Goal: Check status: Check status

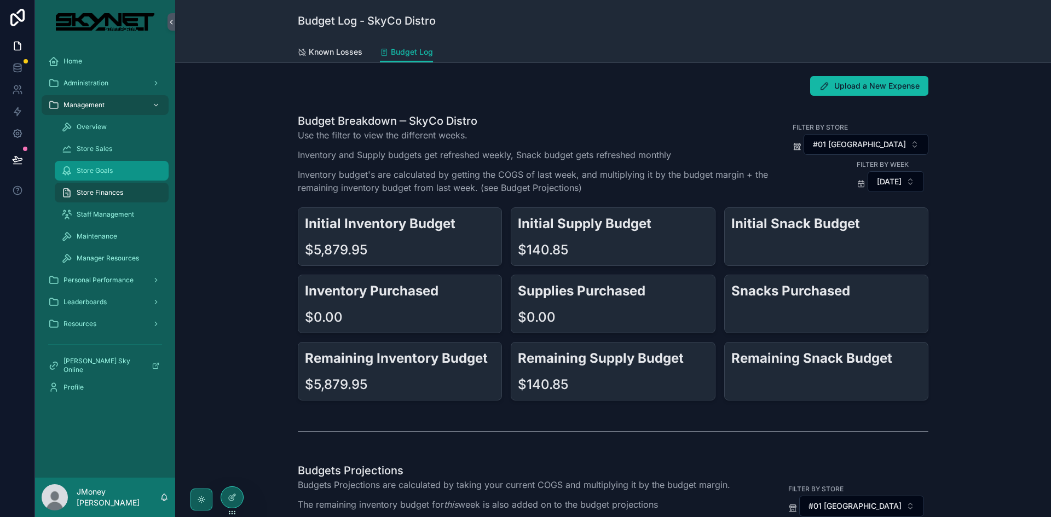
click at [84, 175] on span "Store Goals" at bounding box center [95, 170] width 36 height 9
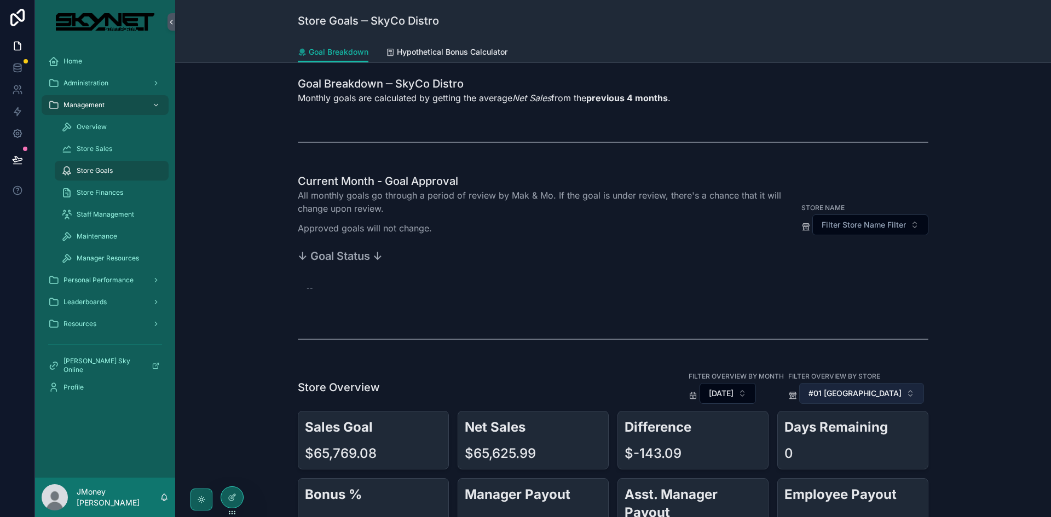
click at [861, 386] on button "#01 [GEOGRAPHIC_DATA]" at bounding box center [861, 393] width 125 height 21
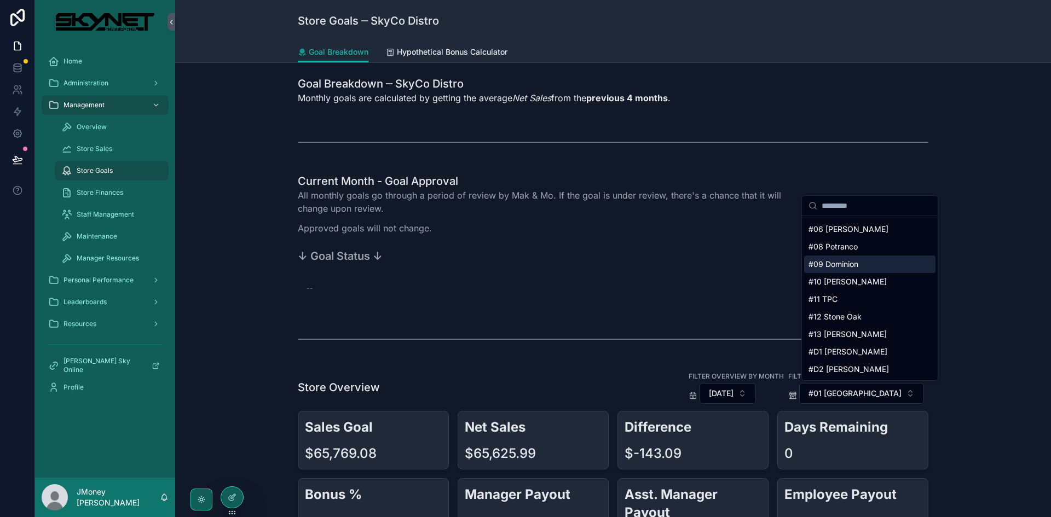
scroll to position [120, 0]
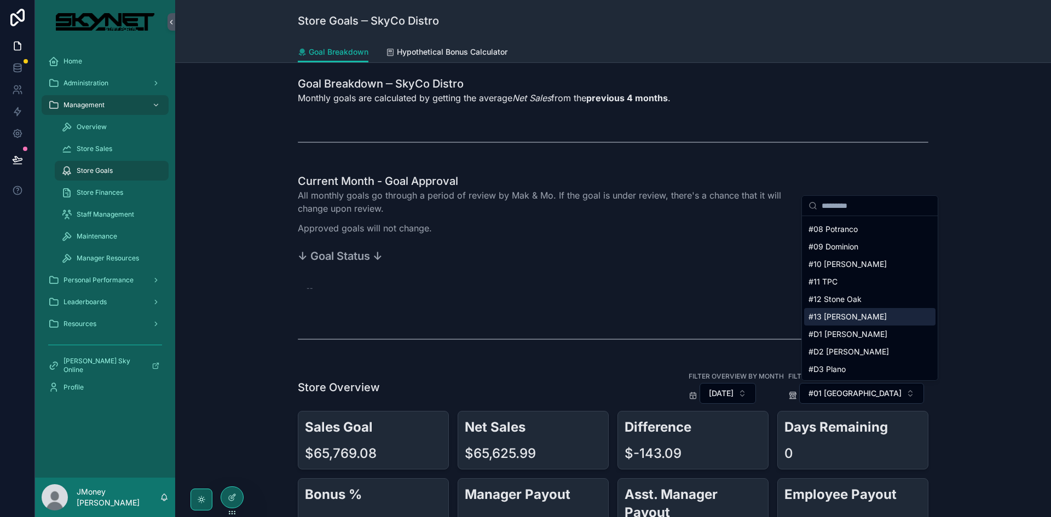
click at [849, 322] on div "#13 [PERSON_NAME]" at bounding box center [869, 317] width 131 height 18
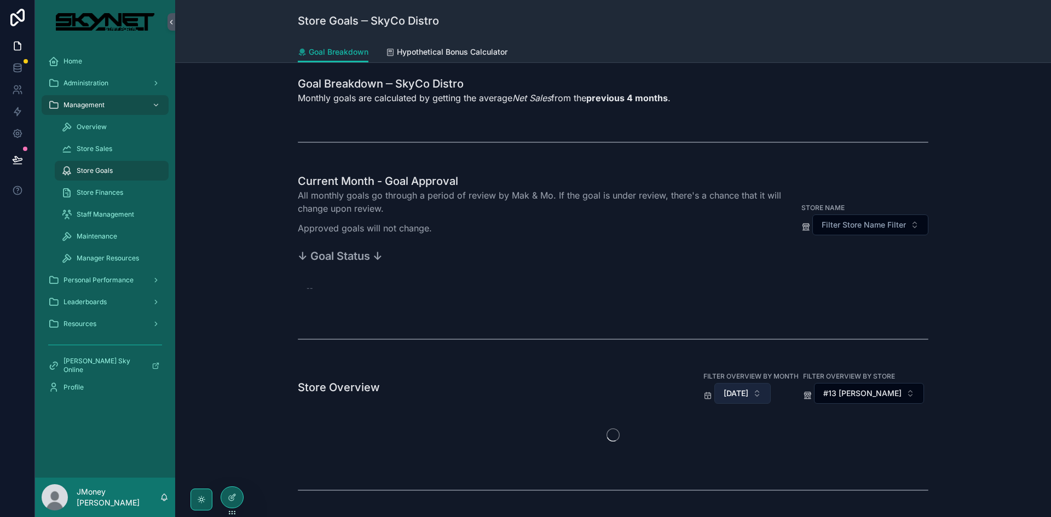
click at [748, 391] on span "[DATE]" at bounding box center [735, 393] width 25 height 11
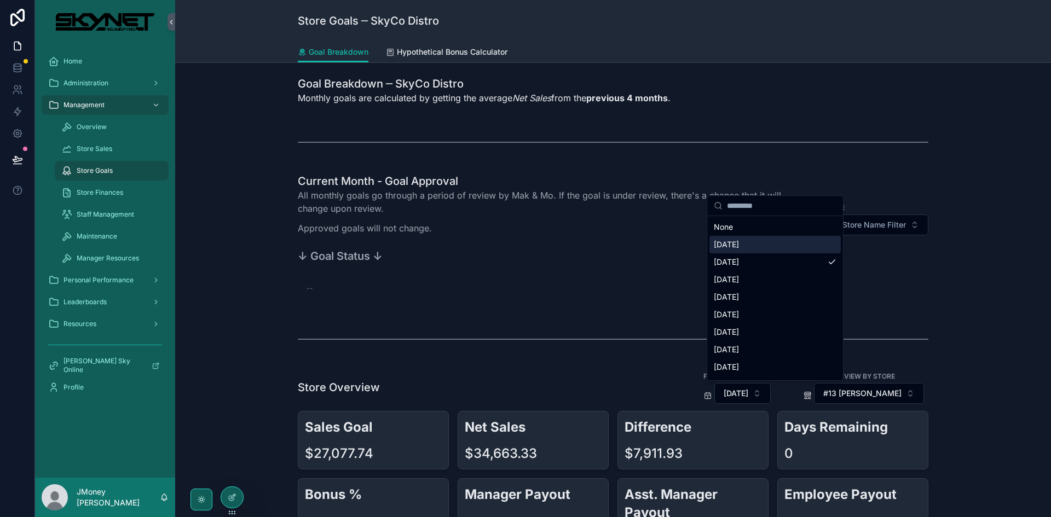
click at [753, 248] on div "[DATE]" at bounding box center [774, 245] width 131 height 18
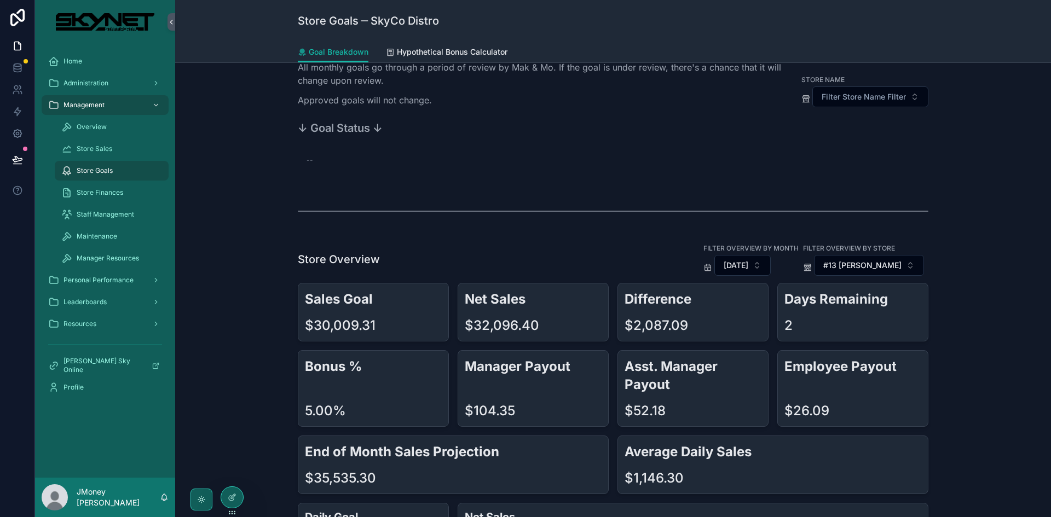
scroll to position [164, 0]
